Goal: Task Accomplishment & Management: Use online tool/utility

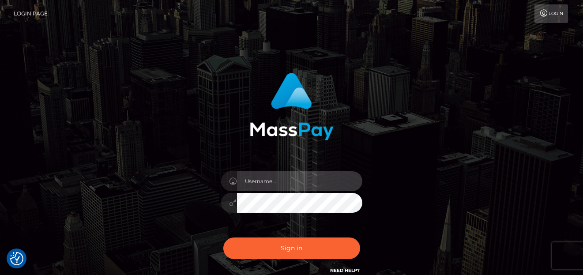
type input "[PERSON_NAME]"
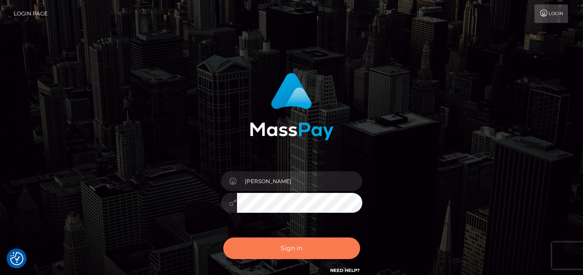
click at [260, 248] on button "Sign in" at bounding box center [291, 248] width 137 height 22
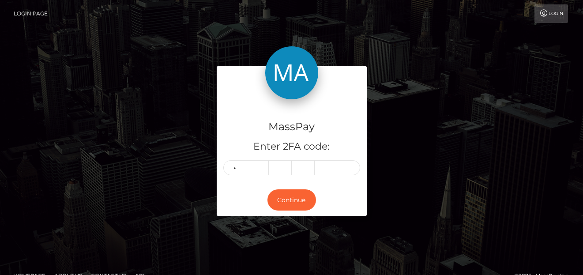
type input "0"
type input "4"
type input "5"
type input "3"
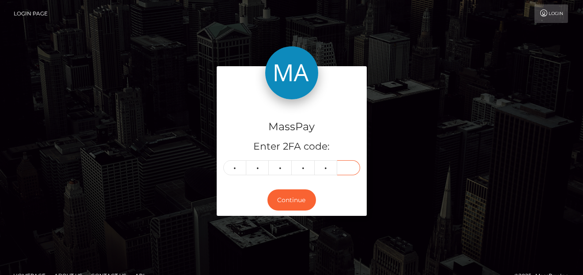
type input "7"
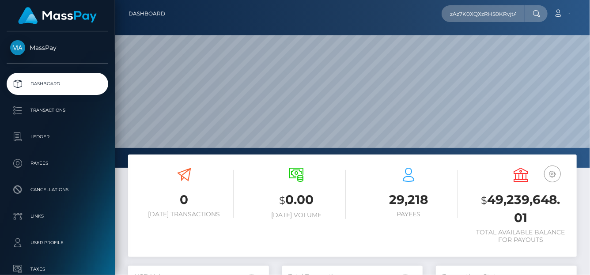
type input "zAz7K0XQXzRHS0KRvjtA8O25QaI3"
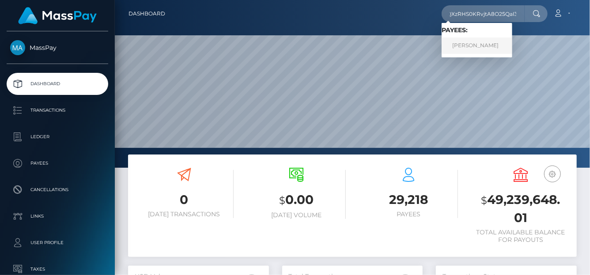
click at [486, 45] on link "Savannah Paige Smith" at bounding box center [476, 46] width 71 height 16
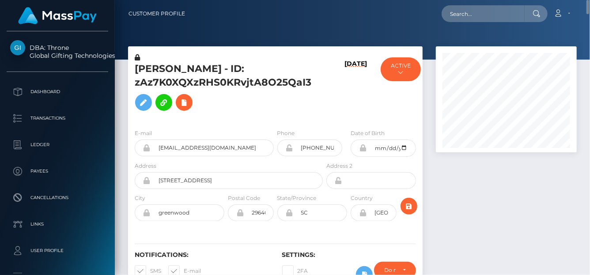
click at [467, 23] on nav "Customer Profile Loading... Loading... Account" at bounding box center [352, 13] width 475 height 27
click at [467, 16] on input "text" at bounding box center [482, 13] width 83 height 17
paste input "azulton73@gmail.com"
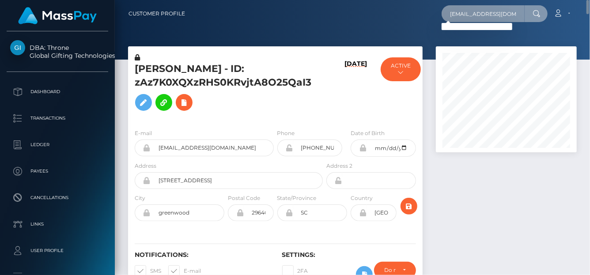
type input "[EMAIL_ADDRESS][DOMAIN_NAME]"
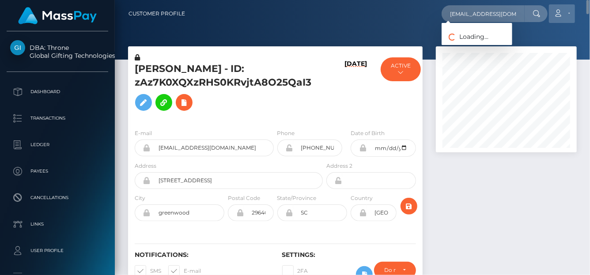
click at [562, 15] on icon at bounding box center [557, 13] width 9 height 7
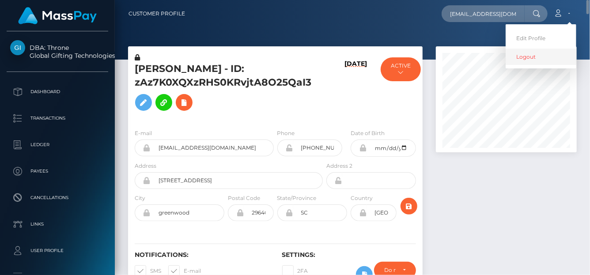
click at [545, 54] on link "Logout" at bounding box center [540, 57] width 71 height 16
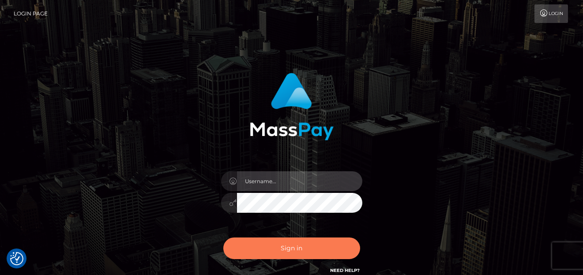
type input "denise"
click at [342, 254] on button "Sign in" at bounding box center [291, 248] width 137 height 22
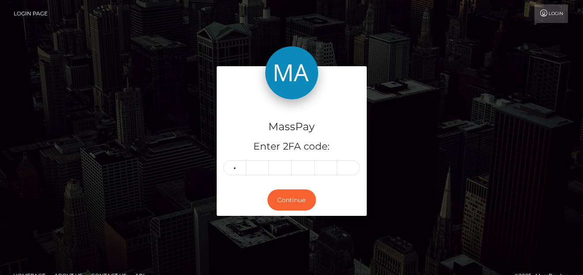
type input "3"
type input "4"
type input "0"
type input "8"
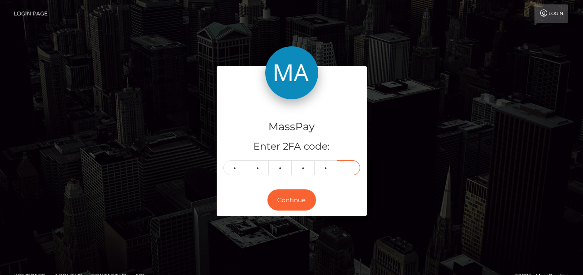
type input "3"
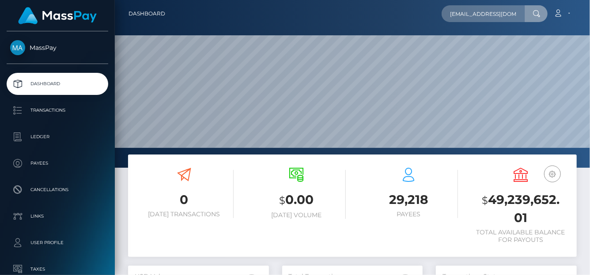
scroll to position [156, 141]
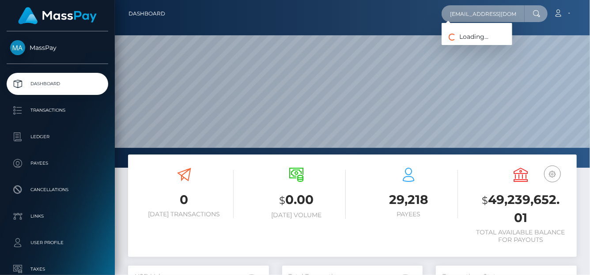
click at [455, 14] on input "azulton73@gmail.com" at bounding box center [482, 13] width 83 height 17
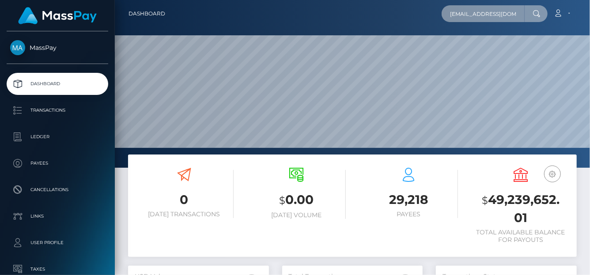
click at [589, 36] on div "Dashboard azulton73@gmail.com Loading... Loading... Account Logout" at bounding box center [352, 137] width 475 height 275
paste input "barbi.decero"
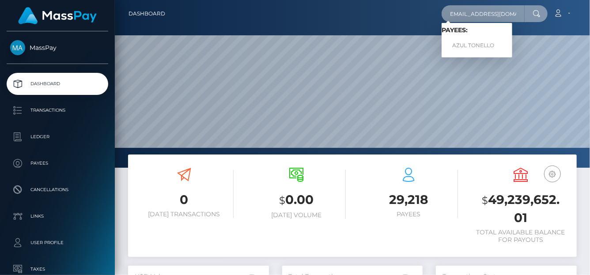
type input "barbi.decero@gmail.com"
click at [473, 45] on link "AZUL TONELLO" at bounding box center [476, 46] width 71 height 16
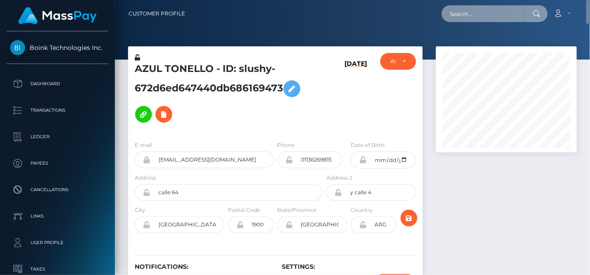
click at [483, 18] on input "text" at bounding box center [482, 13] width 83 height 17
paste input "la_leah333@outlook.com"
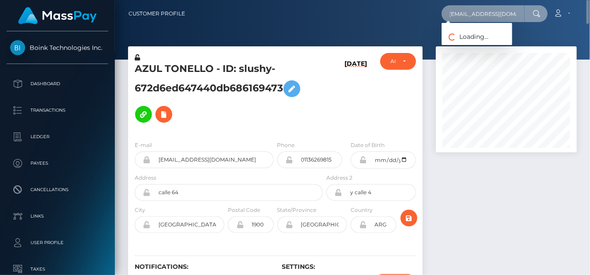
type input "la_leah333@outlook.com"
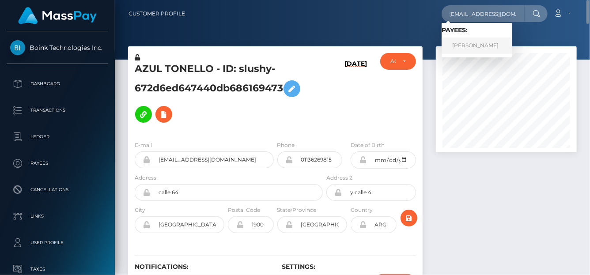
click at [494, 40] on link "Leah Marie ROBINSON" at bounding box center [476, 46] width 71 height 16
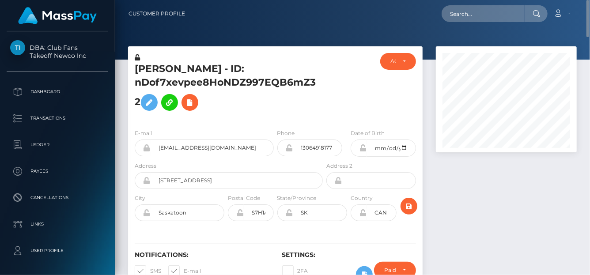
drag, startPoint x: 139, startPoint y: 98, endPoint x: 127, endPoint y: 69, distance: 31.6
click at [127, 69] on div "Leah Marie ROBINSON - ID: nDof7xevpee8HoNDZ997EQB6mZ32 ACTIVE CLOSED" at bounding box center [275, 173] width 308 height 254
copy div "Leah Marie ROBINSON - ID: nDof7xevpee8HoNDZ997EQB6mZ32"
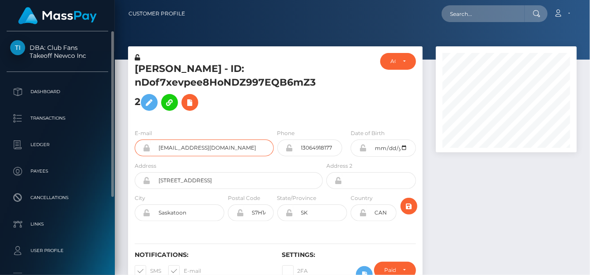
drag, startPoint x: 238, startPoint y: 148, endPoint x: 4, endPoint y: 130, distance: 234.6
click at [3, 130] on div "DBA: Club Fans Takeoff Newco Inc Dashboard Transactions Ledger Payees" at bounding box center [295, 137] width 590 height 275
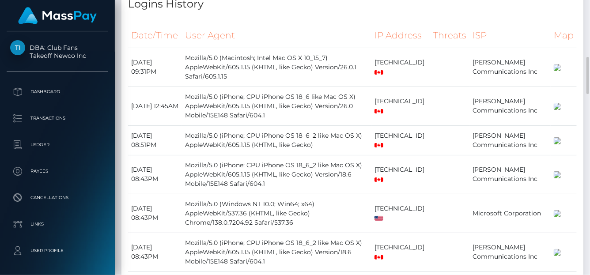
scroll to position [748, 0]
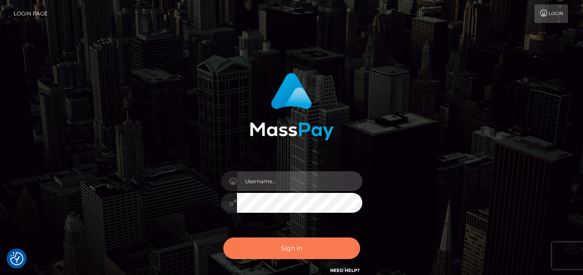
type input "denise"
drag, startPoint x: 268, startPoint y: 248, endPoint x: 275, endPoint y: 244, distance: 8.3
click at [272, 248] on button "Sign in" at bounding box center [291, 248] width 137 height 22
type input "denise"
click at [247, 245] on button "Sign in" at bounding box center [291, 248] width 137 height 22
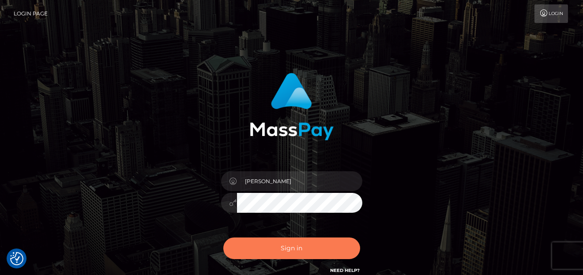
click at [245, 240] on button "Sign in" at bounding box center [291, 248] width 137 height 22
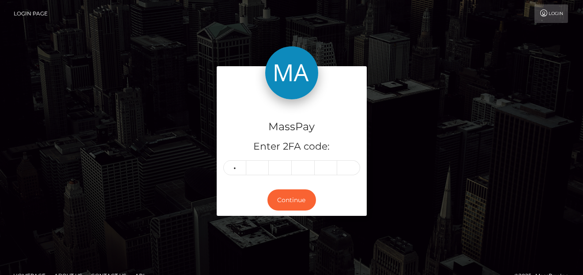
type input "9"
type input "1"
type input "4"
type input "7"
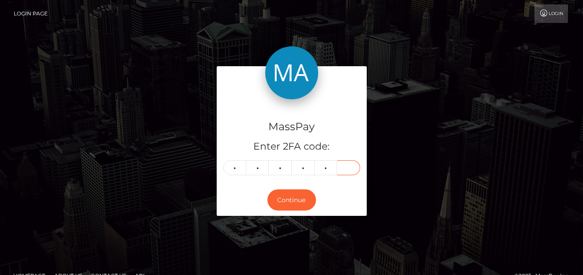
type input "1"
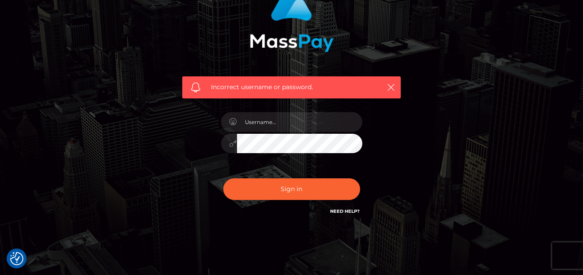
scroll to position [111, 0]
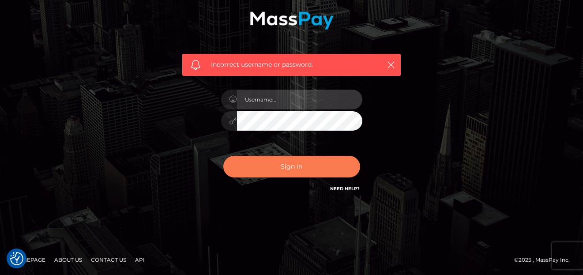
type input "[PERSON_NAME]"
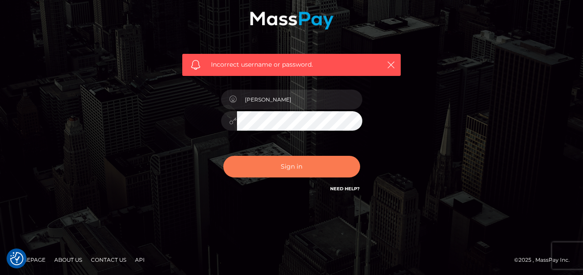
click at [284, 168] on button "Sign in" at bounding box center [291, 167] width 137 height 22
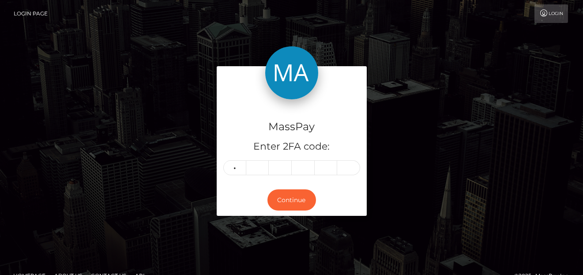
type input "3"
type input "7"
type input "3"
type input "9"
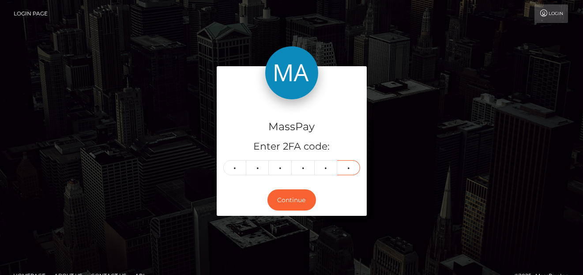
type input "9"
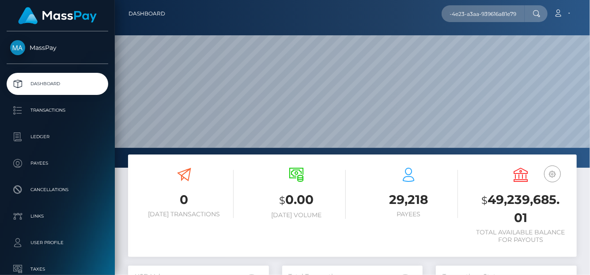
scroll to position [156, 141]
type input "08df1824-adb7-4e23-a3aa-939616a81e79"
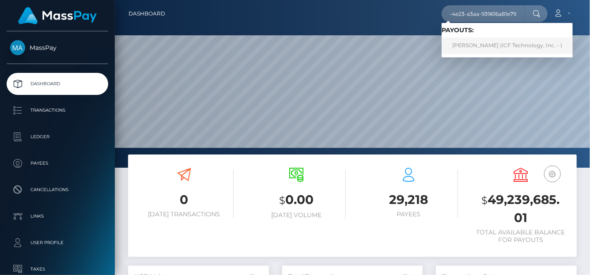
scroll to position [0, 0]
click at [483, 51] on link "Annie Church (ICF Technology, Inc. - )" at bounding box center [506, 46] width 131 height 16
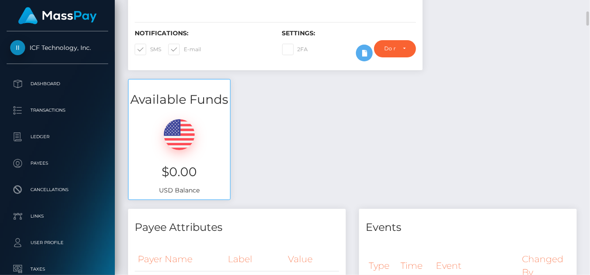
scroll to position [45, 0]
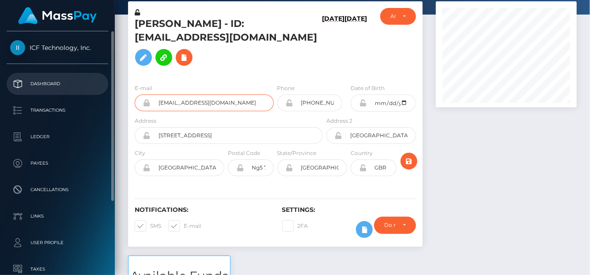
drag, startPoint x: 227, startPoint y: 96, endPoint x: 89, endPoint y: 79, distance: 139.3
click at [89, 79] on div "ICF Technology, Inc. Dashboard Transactions Ledger Payees Links Taxes" at bounding box center [295, 137] width 590 height 275
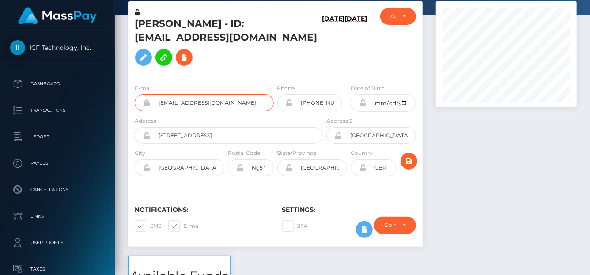
scroll to position [0, 0]
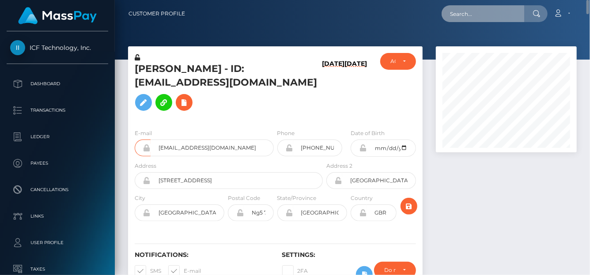
click at [448, 15] on input "text" at bounding box center [482, 13] width 83 height 17
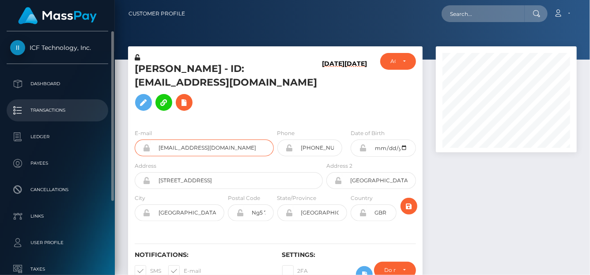
drag, startPoint x: 235, startPoint y: 132, endPoint x: 62, endPoint y: 120, distance: 173.0
click at [62, 120] on div "ICF Technology, Inc. Dashboard Transactions Ledger Payees Links Taxes" at bounding box center [295, 137] width 590 height 275
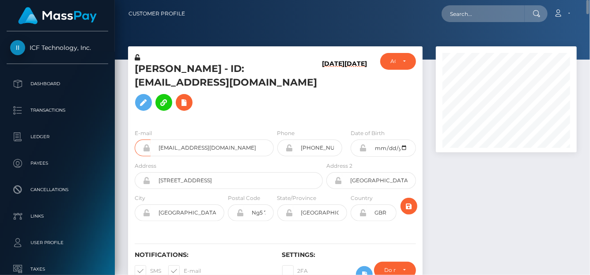
click at [470, 22] on div "Loading... Loading... Account Edit Profile Logout" at bounding box center [384, 13] width 384 height 19
drag, startPoint x: 228, startPoint y: 134, endPoint x: 137, endPoint y: 128, distance: 91.1
click at [137, 139] on div "[EMAIL_ADDRESS][DOMAIN_NAME]" at bounding box center [204, 147] width 139 height 17
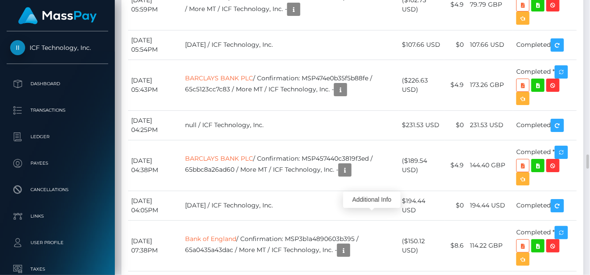
scroll to position [106, 141]
drag, startPoint x: 302, startPoint y: 92, endPoint x: 329, endPoint y: 105, distance: 29.6
copy td "onfirmation: 08df1824-adb7-4e23-a3aa-939616a81e79 / 68e14a8c46c39 /"
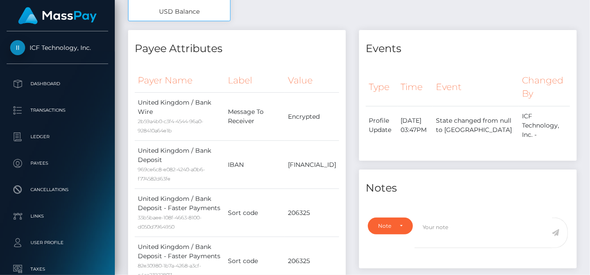
scroll to position [0, 0]
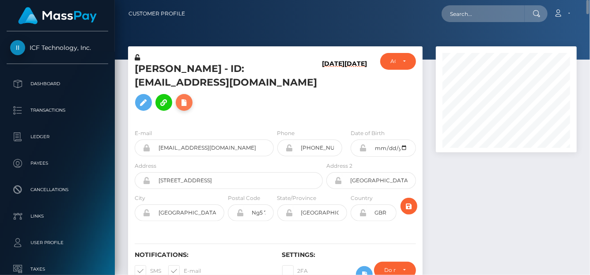
click at [189, 97] on icon at bounding box center [184, 102] width 11 height 11
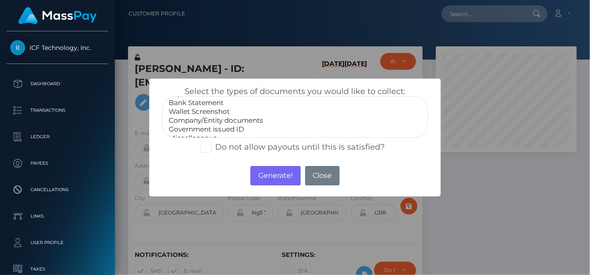
scroll to position [17, 0]
select select "Government issued ID"
click at [205, 118] on option "Government issued ID" at bounding box center [295, 121] width 254 height 9
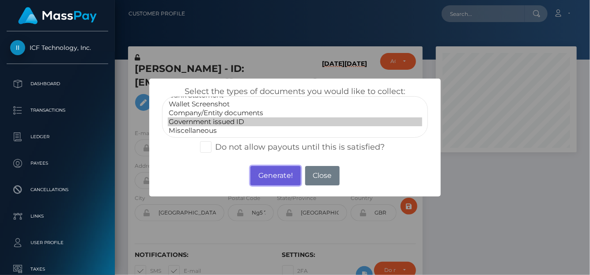
click at [263, 169] on button "Generate!" at bounding box center [275, 175] width 50 height 19
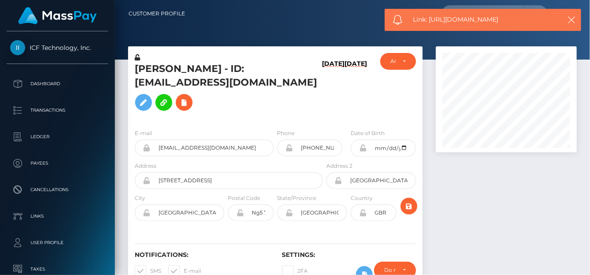
drag, startPoint x: 513, startPoint y: 21, endPoint x: 430, endPoint y: 20, distance: 83.4
click at [430, 20] on span "Link: [URL][DOMAIN_NAME]" at bounding box center [484, 19] width 142 height 9
copy span "[URL][DOMAIN_NAME]"
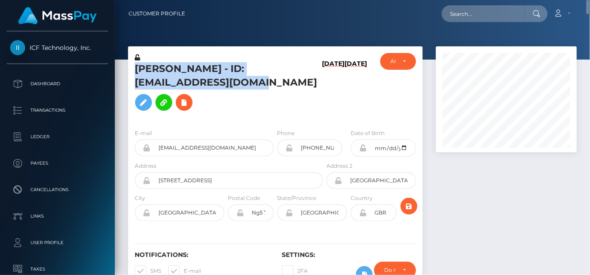
drag, startPoint x: 129, startPoint y: 64, endPoint x: 254, endPoint y: 90, distance: 127.4
click at [254, 90] on div "[PERSON_NAME] - ID: [EMAIL_ADDRESS][DOMAIN_NAME]" at bounding box center [226, 87] width 196 height 69
copy h5 "[PERSON_NAME] - ID: [EMAIL_ADDRESS][DOMAIN_NAME]"
click at [455, 18] on input "text" at bounding box center [482, 13] width 83 height 17
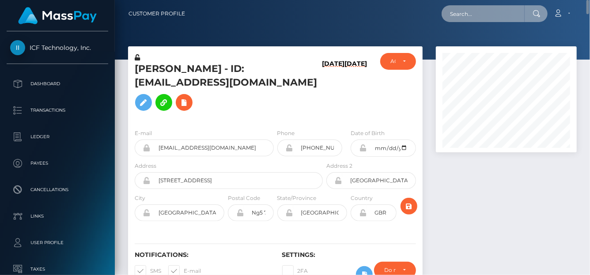
paste input "[EMAIL_ADDRESS][DOMAIN_NAME]"
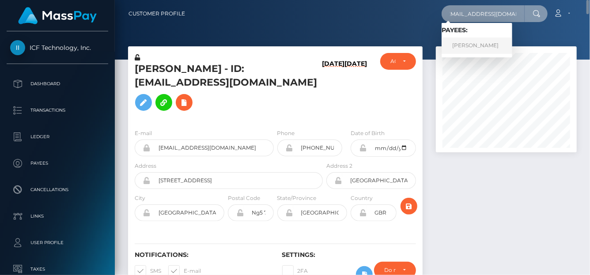
type input "[EMAIL_ADDRESS][DOMAIN_NAME]"
click at [478, 44] on link "MATILDA LAWLOR" at bounding box center [476, 46] width 71 height 16
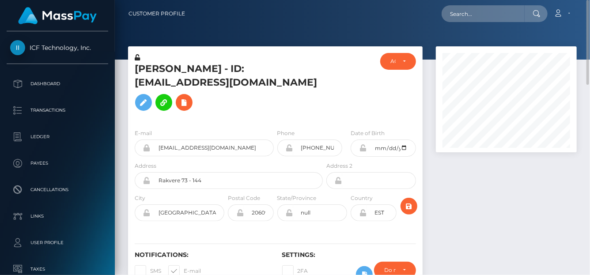
drag, startPoint x: 462, startPoint y: 3, endPoint x: 462, endPoint y: 11, distance: 7.9
click at [462, 5] on nav "Customer Profile Loading... Loading... Account" at bounding box center [352, 13] width 475 height 27
click at [451, 16] on input "text" at bounding box center [482, 13] width 83 height 17
paste input "[EMAIL_ADDRESS][DOMAIN_NAME]"
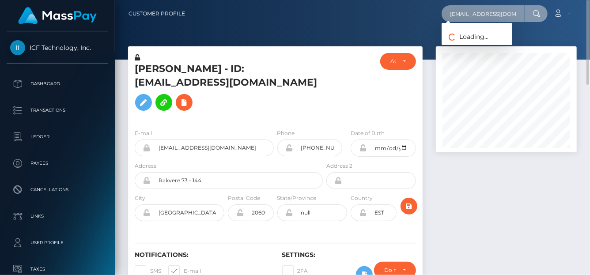
scroll to position [0, 9]
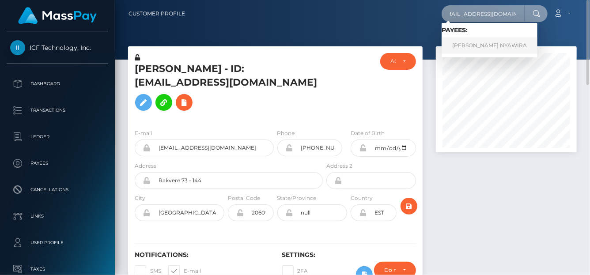
type input "[EMAIL_ADDRESS][DOMAIN_NAME]"
click at [462, 47] on link "[PERSON_NAME] NYAWIRA" at bounding box center [489, 46] width 96 height 16
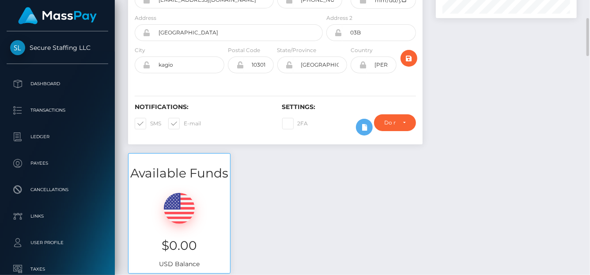
scroll to position [399, 0]
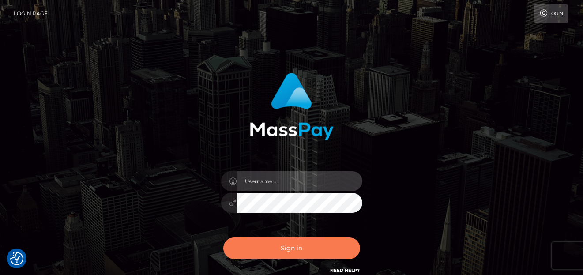
type input "denise"
click at [272, 241] on button "Sign in" at bounding box center [291, 248] width 137 height 22
type input "[PERSON_NAME]"
click at [293, 252] on button "Sign in" at bounding box center [291, 248] width 137 height 22
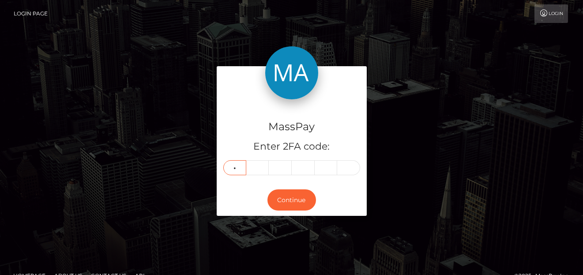
type input "7"
type input "9"
type input "5"
type input "0"
type input "3"
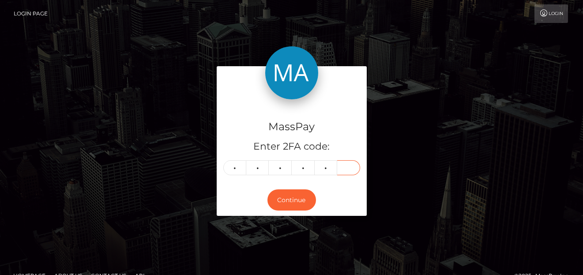
type input "9"
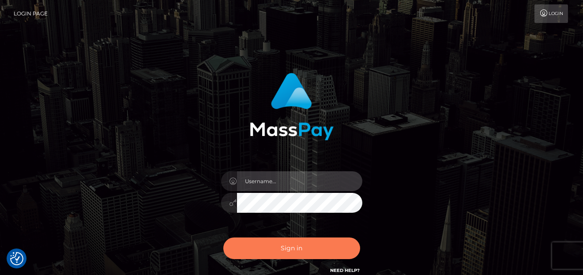
type input "[PERSON_NAME]"
click at [274, 243] on button "Sign in" at bounding box center [291, 248] width 137 height 22
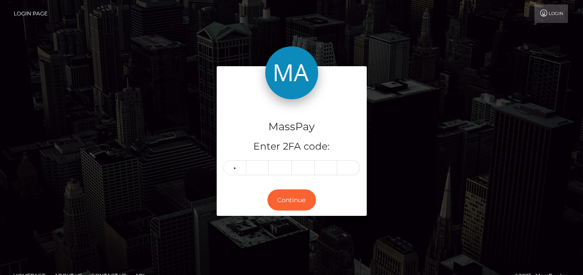
type input "7"
type input "9"
type input "5"
type input "0"
type input "3"
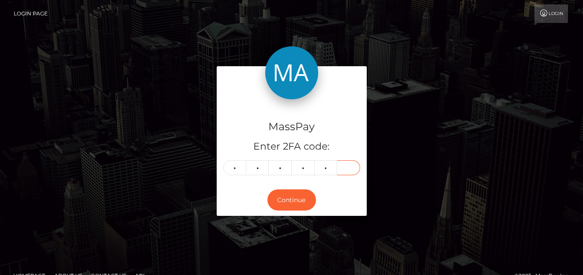
type input "9"
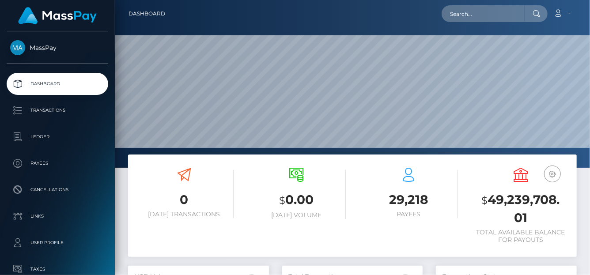
scroll to position [156, 141]
click at [452, 14] on input "text" at bounding box center [482, 13] width 83 height 17
paste input "779102687022030848"
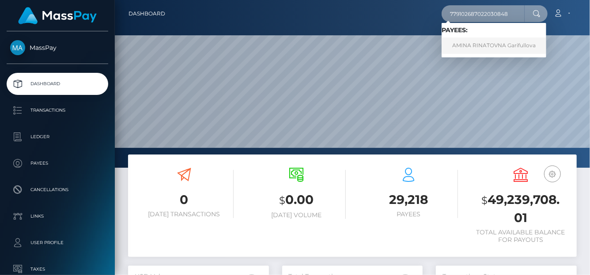
type input "779102687022030848"
click at [490, 42] on link "AMINA RINATOVNA Garifullova" at bounding box center [493, 46] width 105 height 16
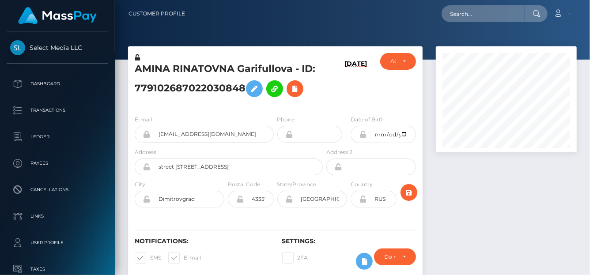
scroll to position [106, 141]
click at [295, 87] on icon at bounding box center [295, 88] width 11 height 11
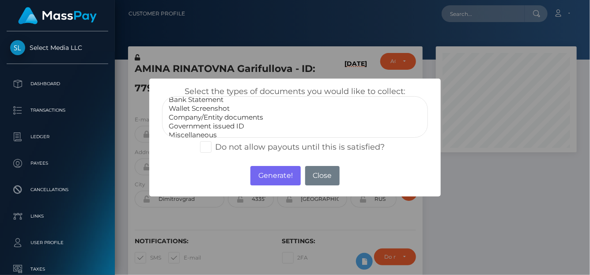
scroll to position [17, 0]
select select "Government issued ID"
click at [206, 120] on option "Government issued ID" at bounding box center [295, 121] width 254 height 9
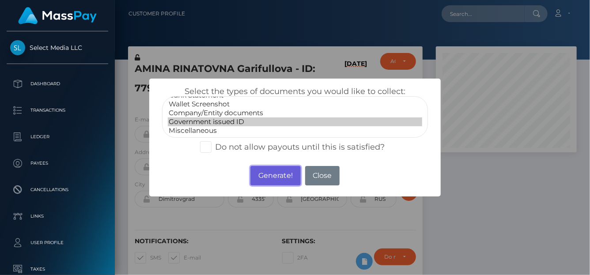
click at [270, 177] on button "Generate!" at bounding box center [275, 175] width 50 height 19
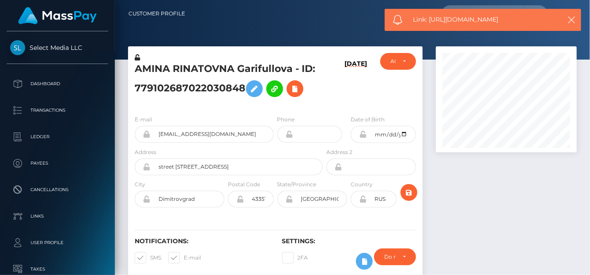
drag, startPoint x: 513, startPoint y: 19, endPoint x: 429, endPoint y: 19, distance: 83.4
click at [429, 19] on span "Link: https://l.maspay.io/olb83" at bounding box center [484, 19] width 142 height 9
copy span "https://l.maspay.io/olb83"
click at [295, 88] on icon at bounding box center [295, 88] width 11 height 11
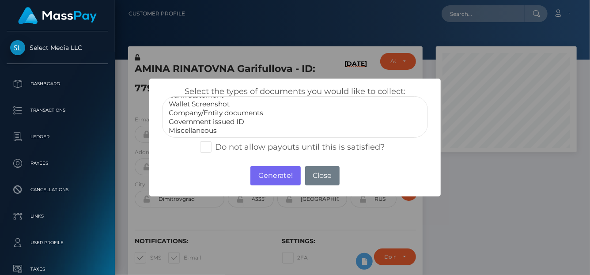
select select "Miscellaneous"
click at [212, 128] on option "Miscellaneous" at bounding box center [295, 130] width 254 height 9
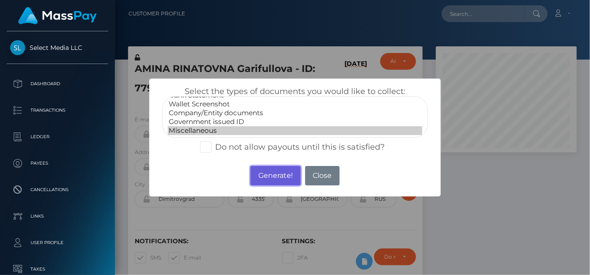
click at [286, 178] on button "Generate!" at bounding box center [275, 175] width 50 height 19
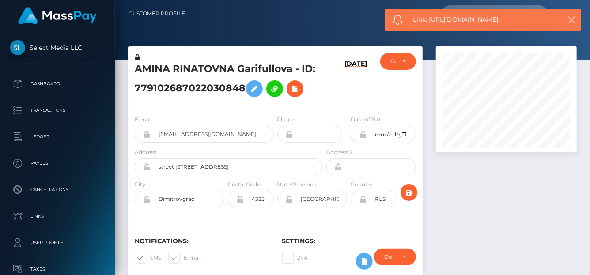
drag, startPoint x: 516, startPoint y: 21, endPoint x: 429, endPoint y: 22, distance: 87.8
click at [429, 22] on span "Link: https://l.maspay.io/klb4u" at bounding box center [484, 19] width 142 height 9
copy span "https://l.maspay.io/klb4u"
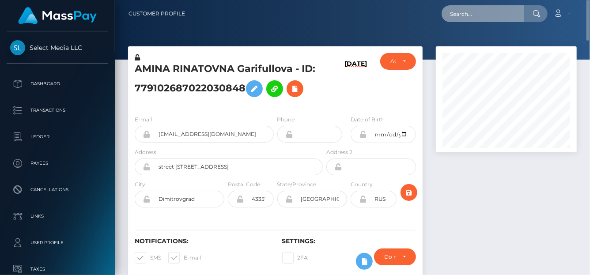
click at [461, 12] on input "text" at bounding box center [482, 13] width 83 height 17
paste input "[EMAIL_ADDRESS][DOMAIN_NAME]"
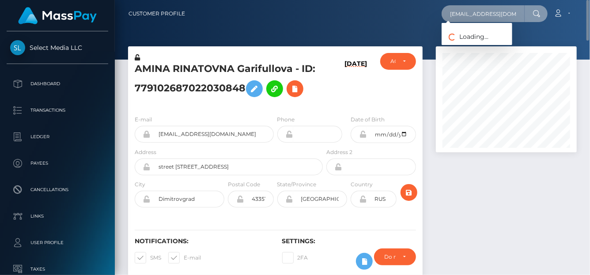
type input "[EMAIL_ADDRESS][DOMAIN_NAME]"
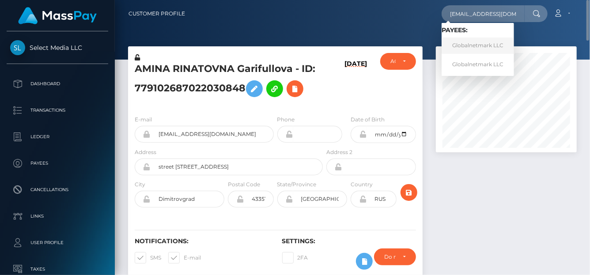
click at [461, 49] on link "Globalnetmark LLC" at bounding box center [477, 46] width 72 height 16
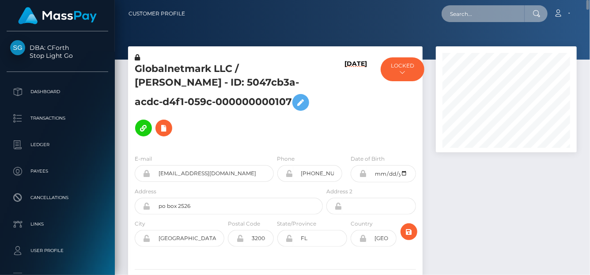
click at [455, 12] on input "text" at bounding box center [482, 13] width 83 height 17
paste input "lhart77@gmail.com"
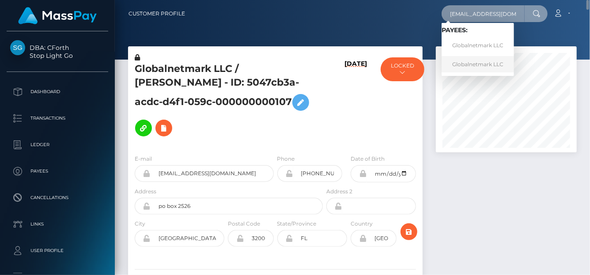
type input "lhart77@gmail.com"
click at [496, 62] on link "Globalnetmark LLC" at bounding box center [477, 64] width 72 height 16
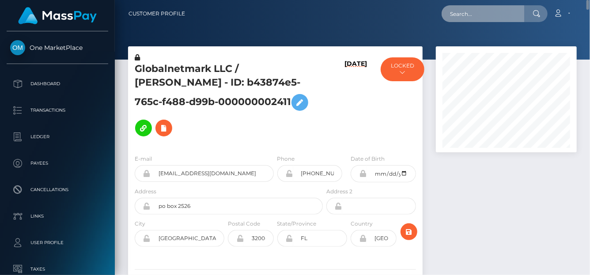
click at [455, 12] on input "text" at bounding box center [482, 13] width 83 height 17
paste input "[EMAIL_ADDRESS][DOMAIN_NAME],"
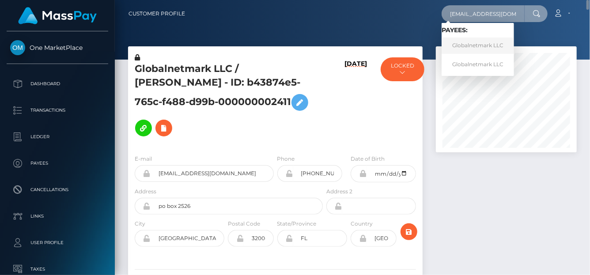
type input "[EMAIL_ADDRESS][DOMAIN_NAME]"
click at [466, 48] on link "Globalnetmark LLC" at bounding box center [477, 46] width 72 height 16
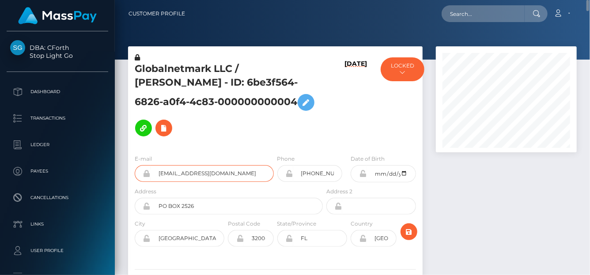
drag, startPoint x: 207, startPoint y: 146, endPoint x: 126, endPoint y: 143, distance: 81.7
click at [126, 143] on div "Globalnetmark LLC / [PERSON_NAME] - ID: 6be3f564-6826-a0f4-4c83-000000000004 [D…" at bounding box center [275, 186] width 308 height 280
click at [464, 11] on input "text" at bounding box center [482, 13] width 83 height 17
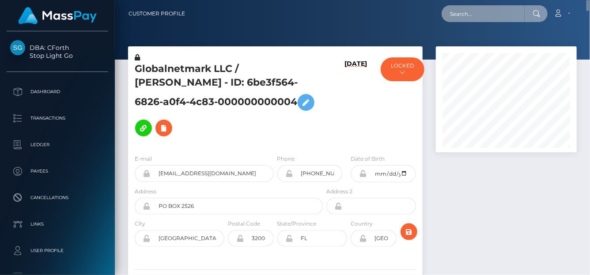
paste input "[EMAIL_ADDRESS][DOMAIN_NAME]"
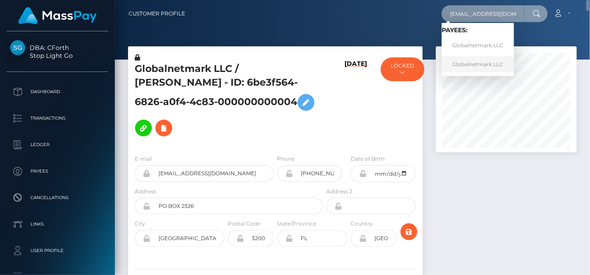
type input "[EMAIL_ADDRESS][DOMAIN_NAME]"
click at [463, 62] on link "Globalnetmark LLC" at bounding box center [477, 64] width 72 height 16
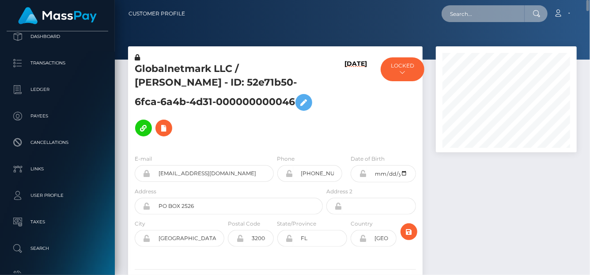
click at [450, 18] on input "text" at bounding box center [482, 13] width 83 height 17
paste input "[EMAIL_ADDRESS][DOMAIN_NAME]"
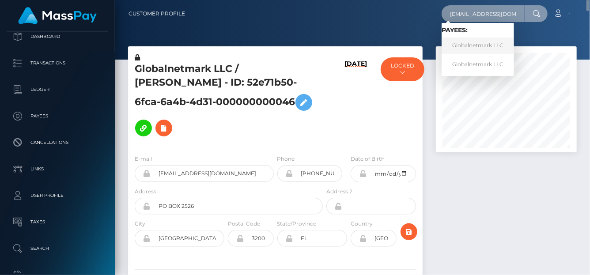
type input "[EMAIL_ADDRESS][DOMAIN_NAME]"
click at [464, 41] on link "Globalnetmark LLC" at bounding box center [477, 46] width 72 height 16
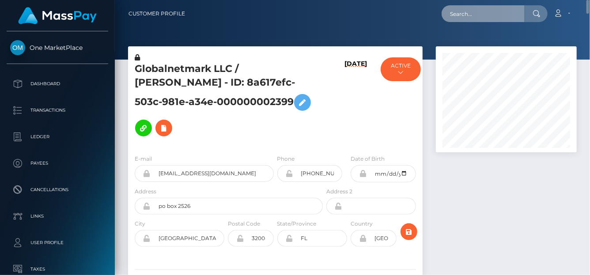
click at [456, 14] on input "text" at bounding box center [482, 13] width 83 height 17
paste input "[EMAIL_ADDRESS][DOMAIN_NAME]."
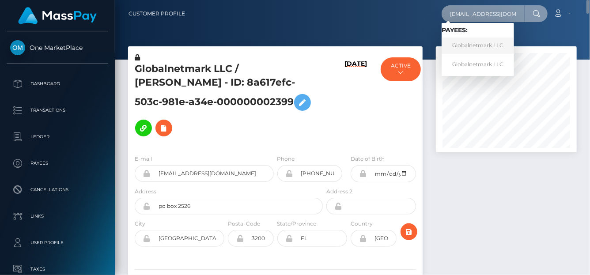
type input "[EMAIL_ADDRESS][DOMAIN_NAME]"
click at [471, 46] on link "Globalnetmark LLC" at bounding box center [477, 46] width 72 height 16
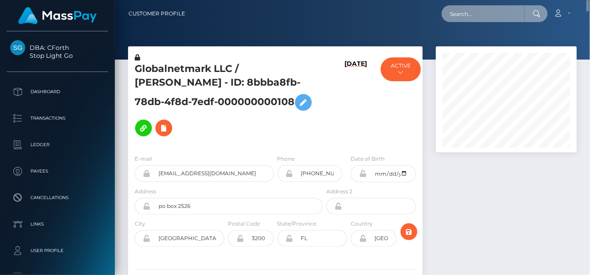
click at [492, 12] on input "text" at bounding box center [482, 13] width 83 height 17
paste input "[EMAIL_ADDRESS][DOMAIN_NAME]"
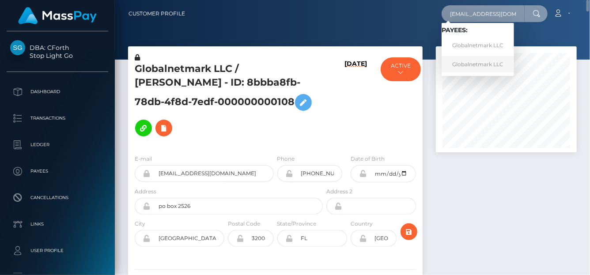
type input "[EMAIL_ADDRESS][DOMAIN_NAME]"
click at [477, 64] on link "Globalnetmark LLC" at bounding box center [477, 64] width 72 height 16
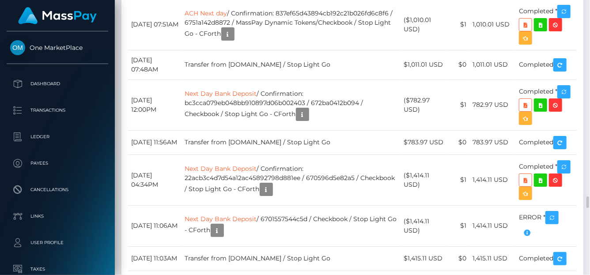
scroll to position [4462, 0]
